Goal: Find specific page/section: Find specific page/section

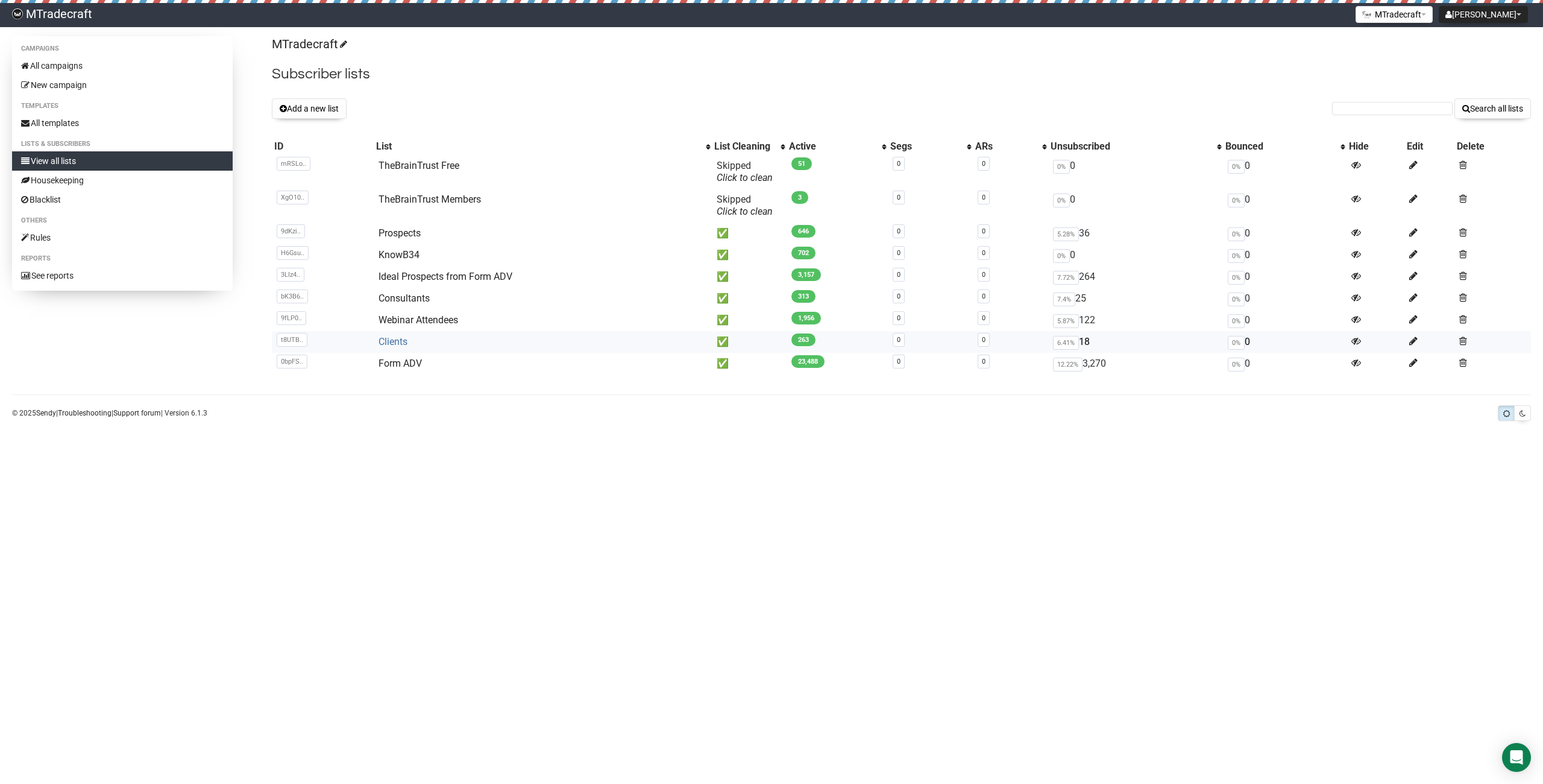
click at [393, 343] on link "Clients" at bounding box center [393, 341] width 29 height 11
click at [440, 168] on link "TheBrainTrust Free" at bounding box center [419, 165] width 81 height 11
click at [412, 231] on link "Prospects" at bounding box center [399, 232] width 42 height 11
click at [396, 364] on link "Form ADV" at bounding box center [400, 363] width 43 height 11
